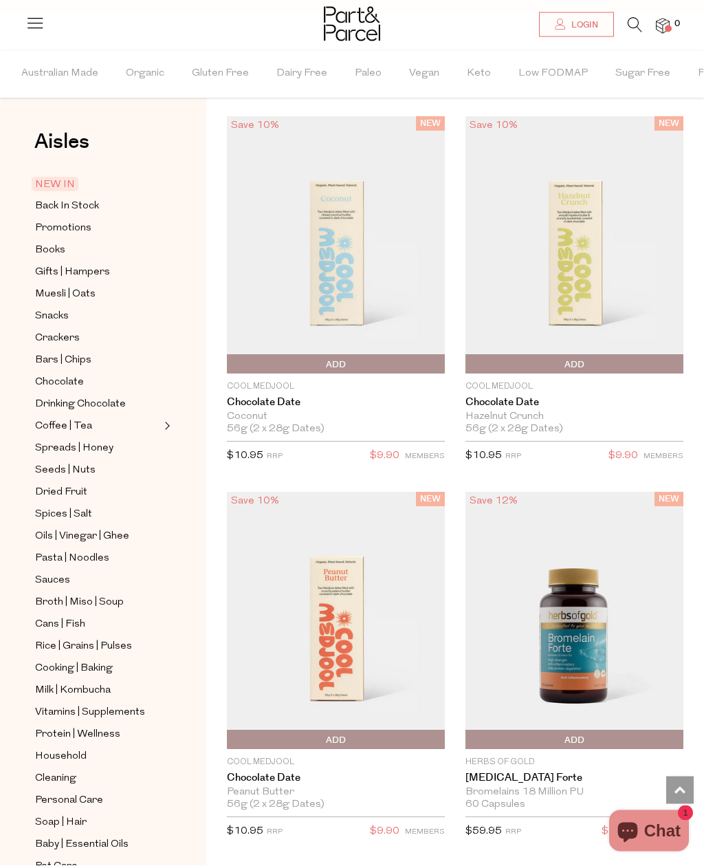
scroll to position [1467, 0]
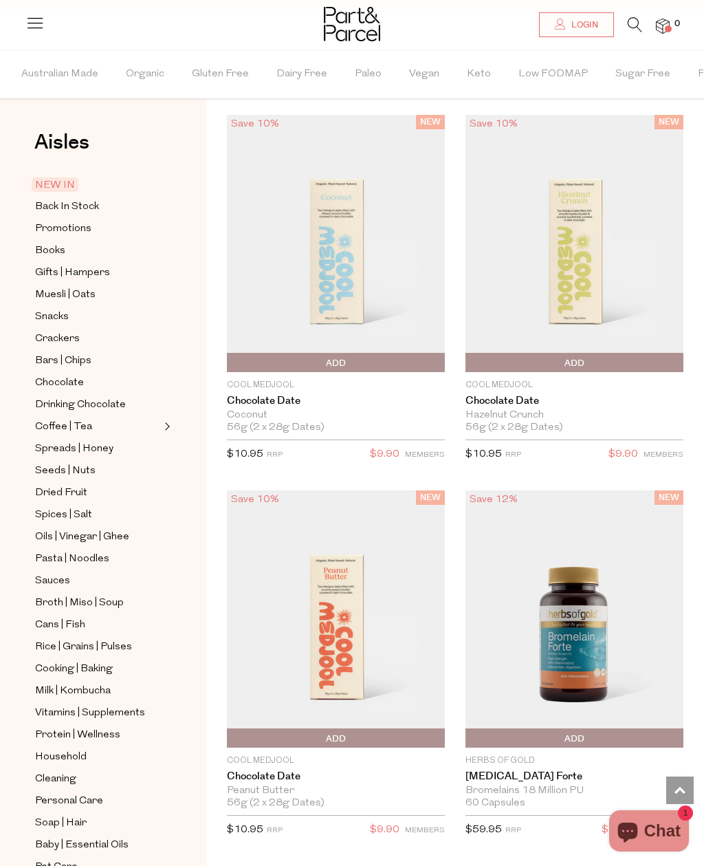
click at [60, 189] on span "NEW IN" at bounding box center [55, 184] width 47 height 14
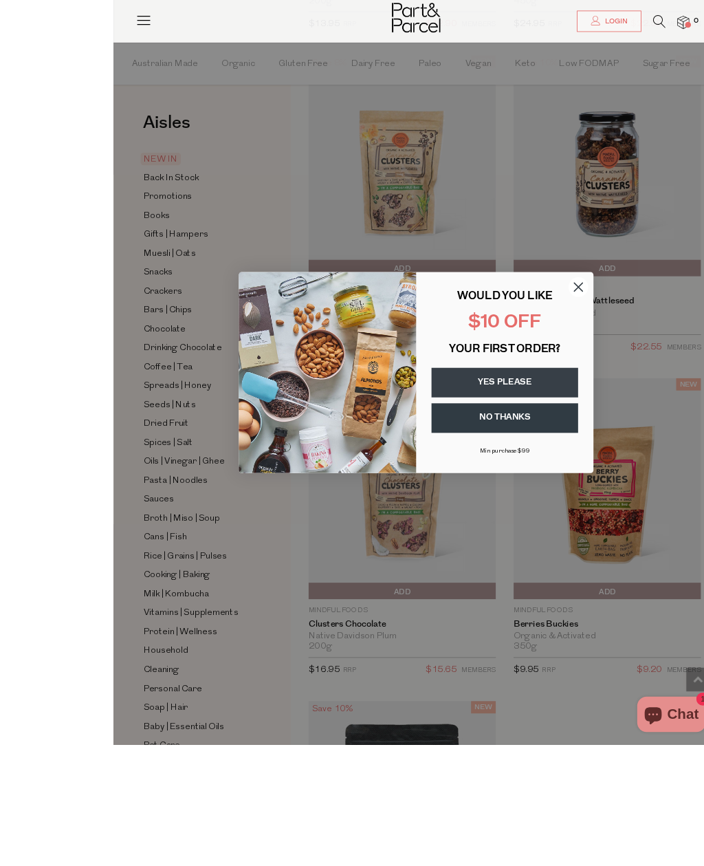
scroll to position [4332, 0]
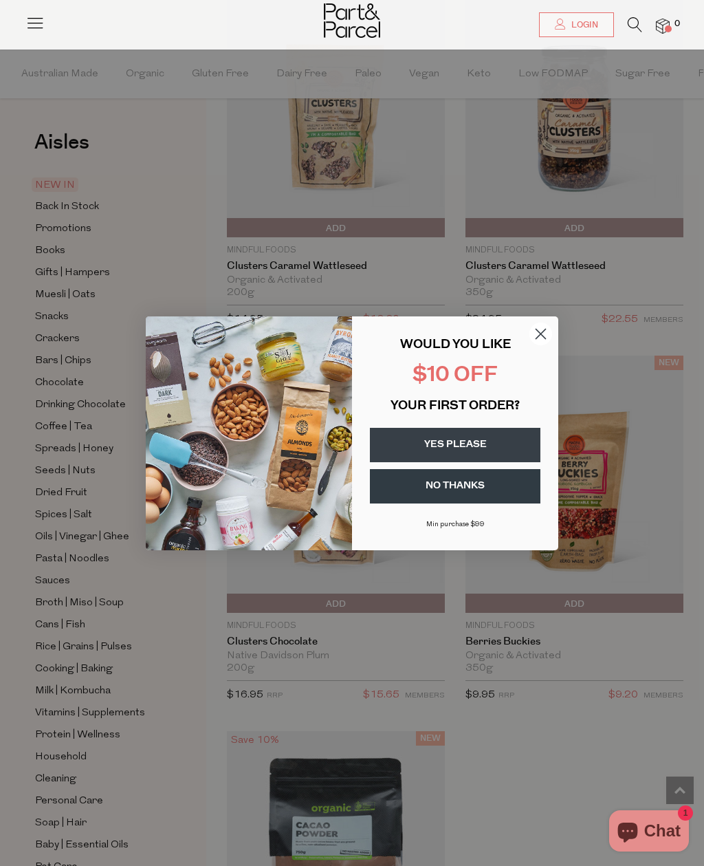
click at [541, 338] on icon "Close dialog" at bounding box center [542, 334] width 10 height 10
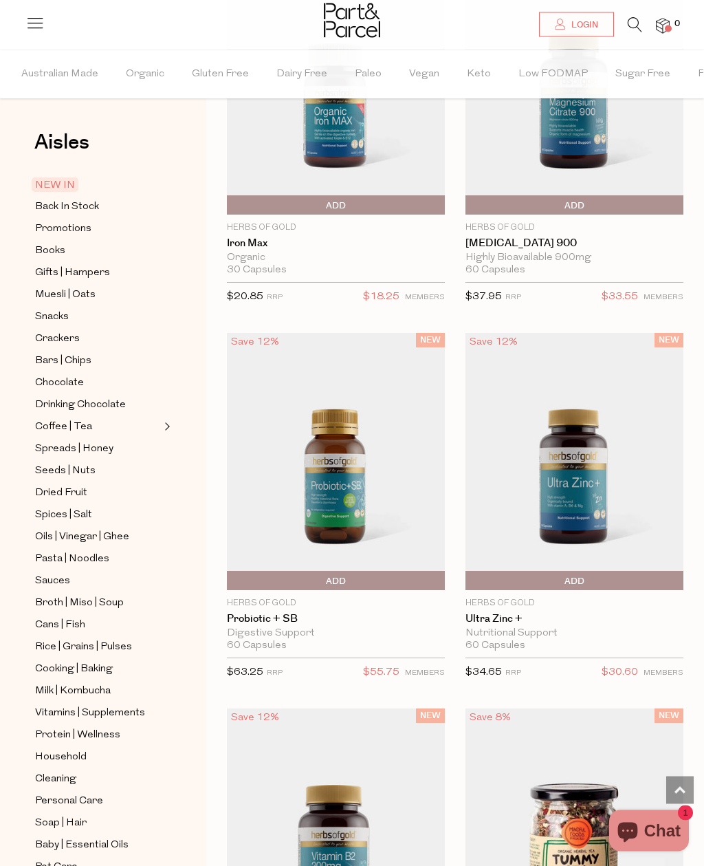
scroll to position [1349, 0]
click at [639, 27] on icon at bounding box center [635, 24] width 14 height 15
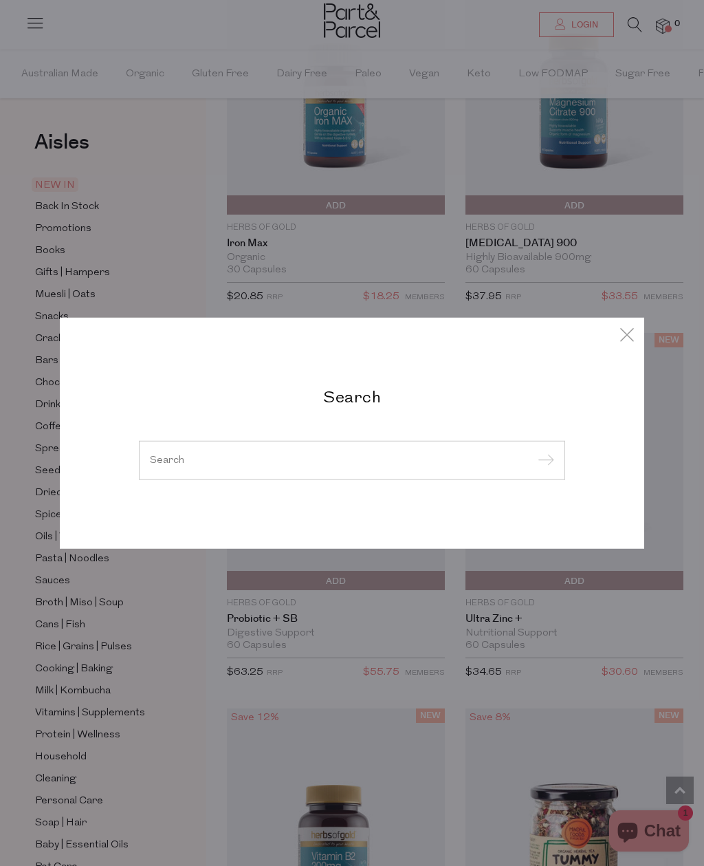
click at [379, 458] on input "search" at bounding box center [352, 460] width 405 height 10
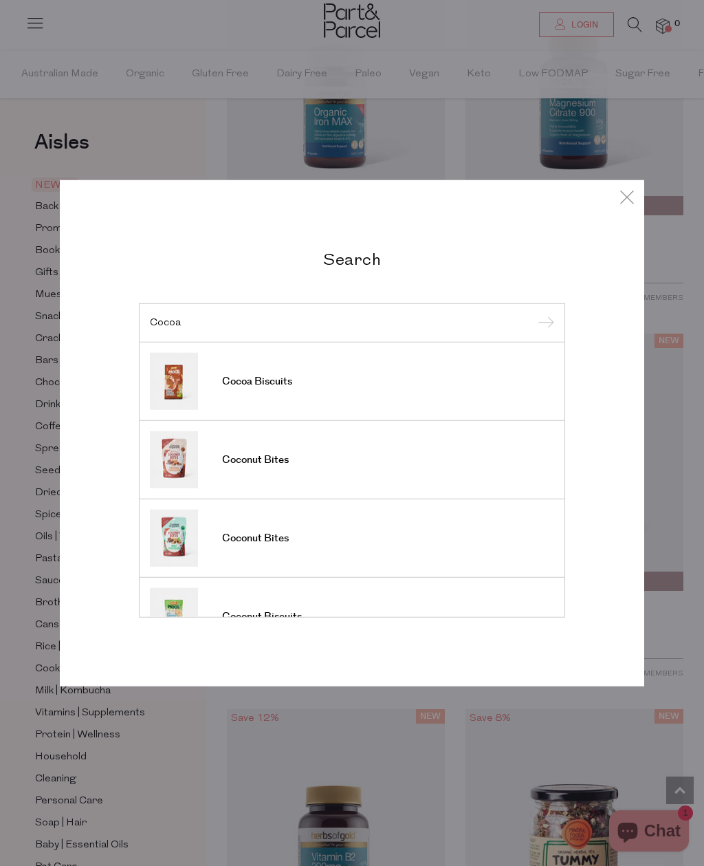
type input "Cocoa"
click at [544, 323] on input "submit" at bounding box center [544, 323] width 21 height 21
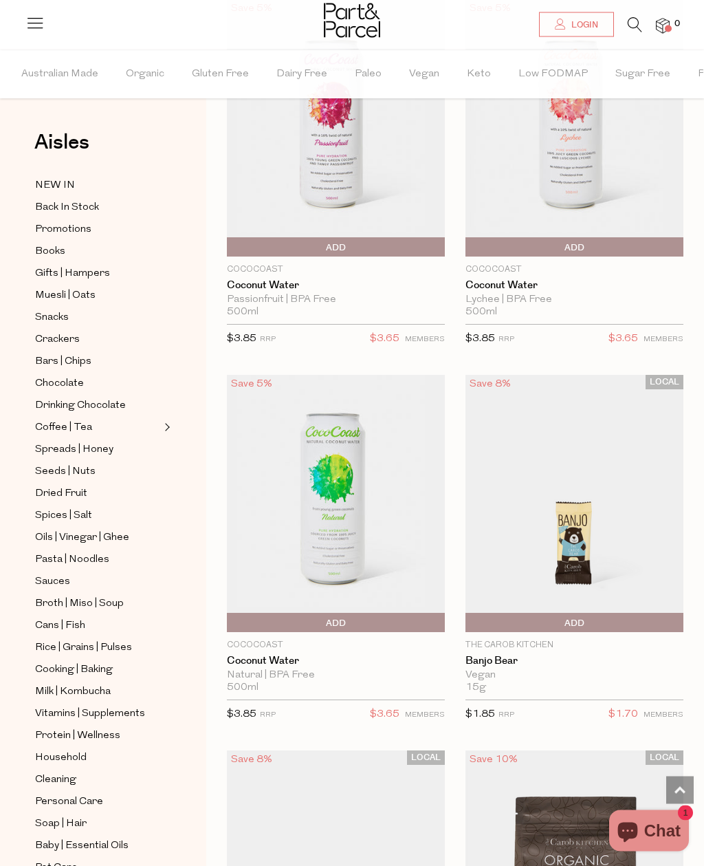
scroll to position [4291, 0]
